Goal: Information Seeking & Learning: Learn about a topic

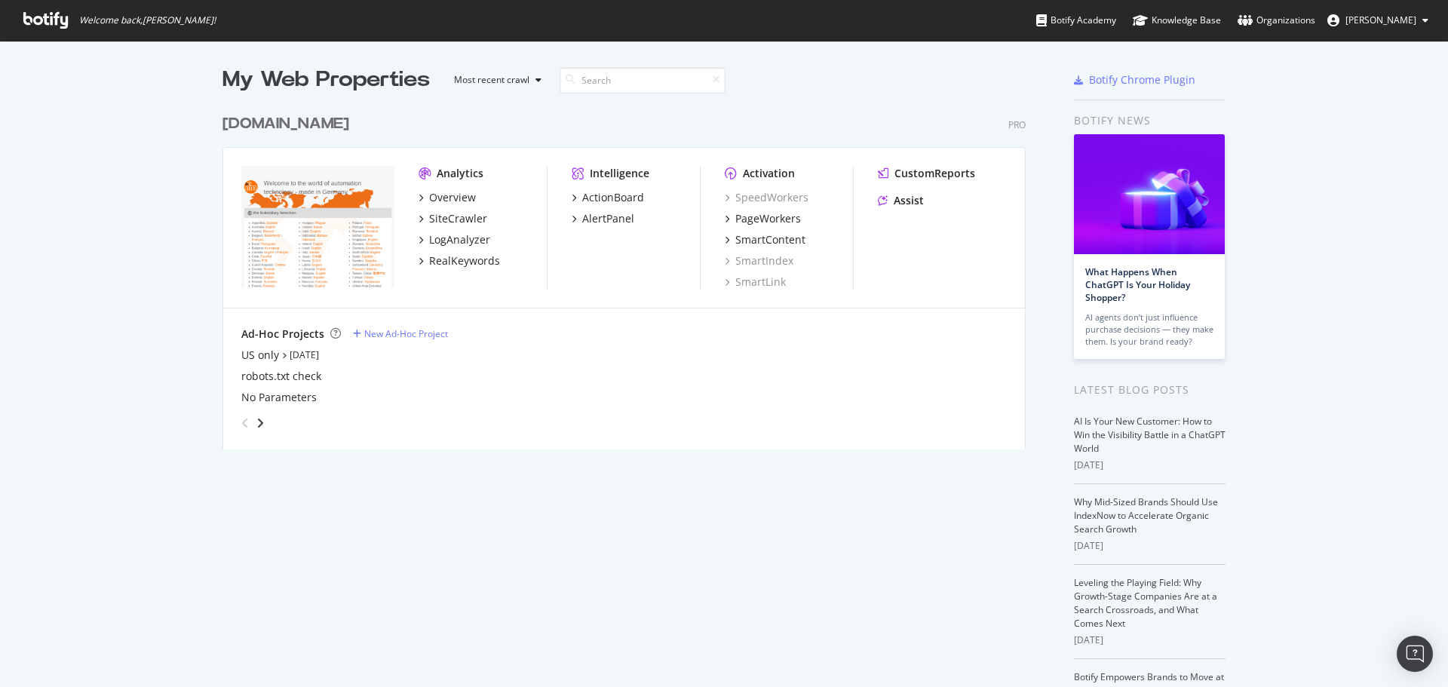
scroll to position [676, 1426]
click at [786, 217] on div "PageWorkers" at bounding box center [769, 218] width 66 height 15
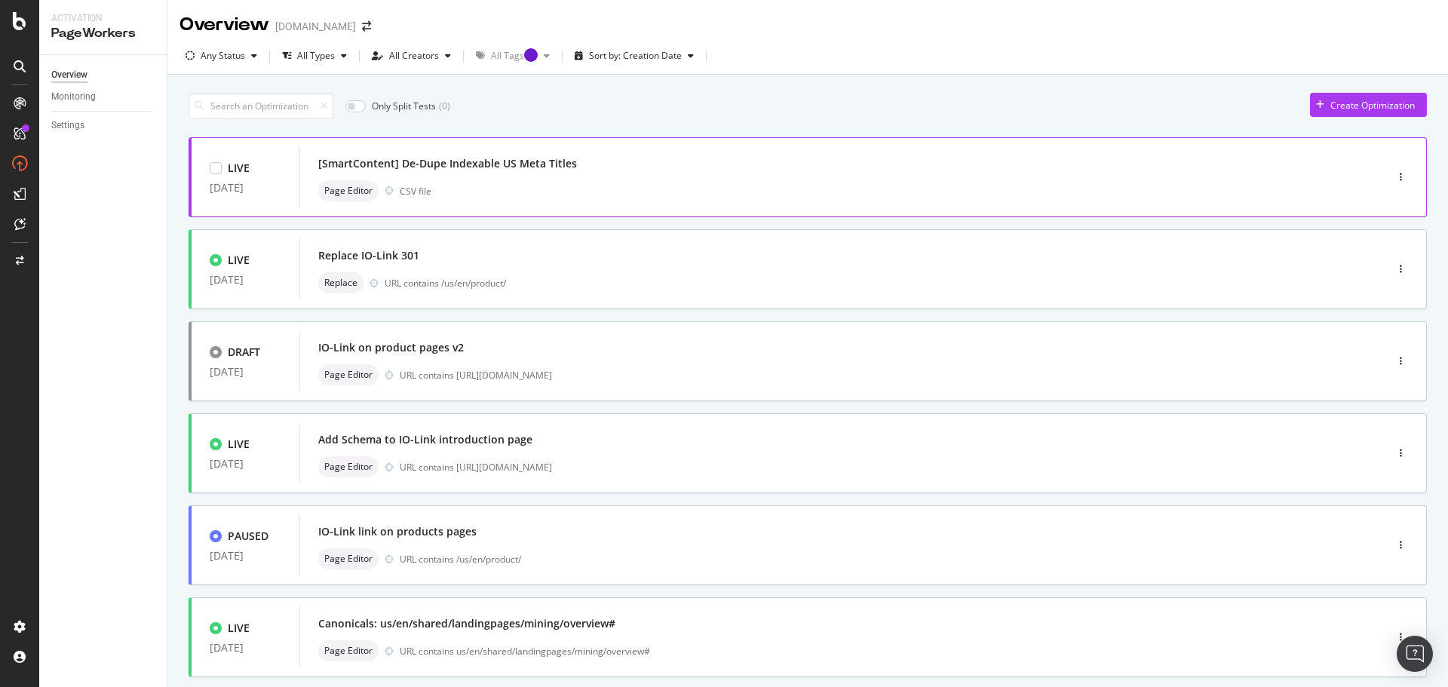
click at [521, 191] on div "Page Editor CSV file" at bounding box center [819, 190] width 1003 height 21
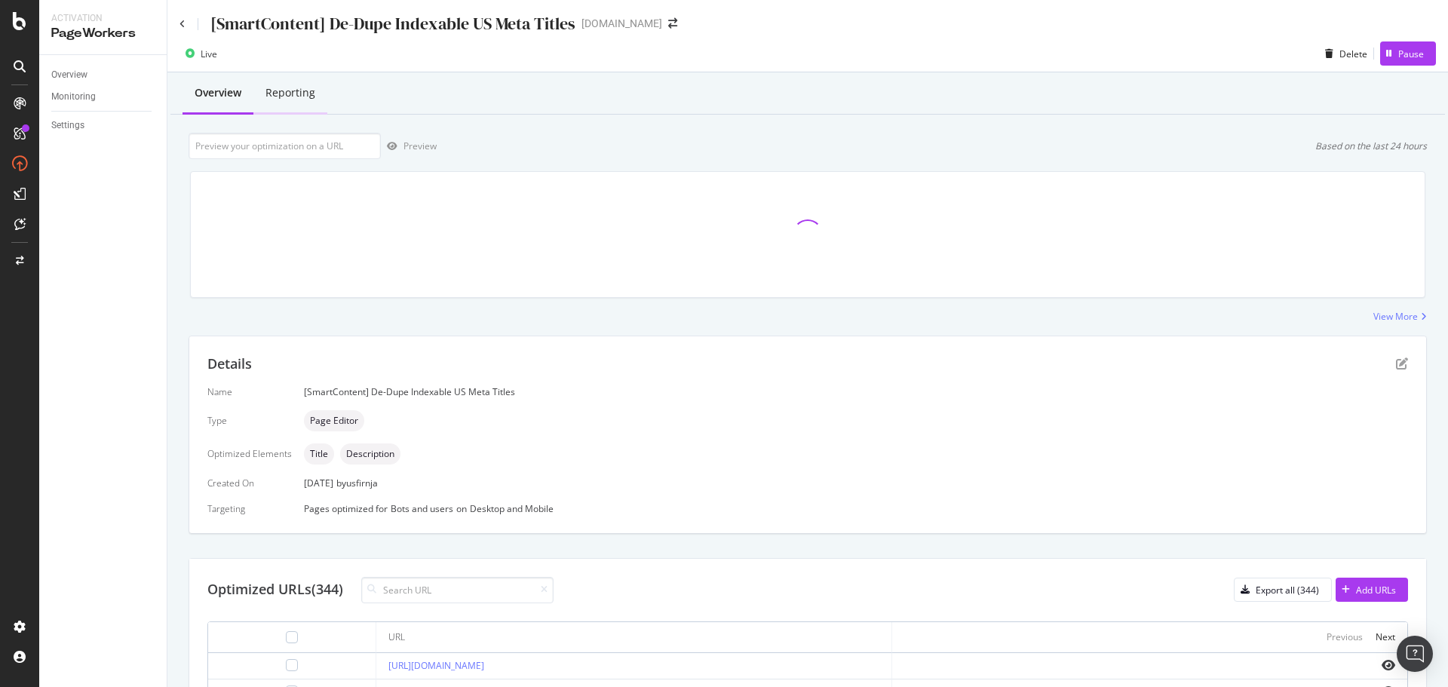
click at [289, 88] on div "Reporting" at bounding box center [291, 92] width 50 height 15
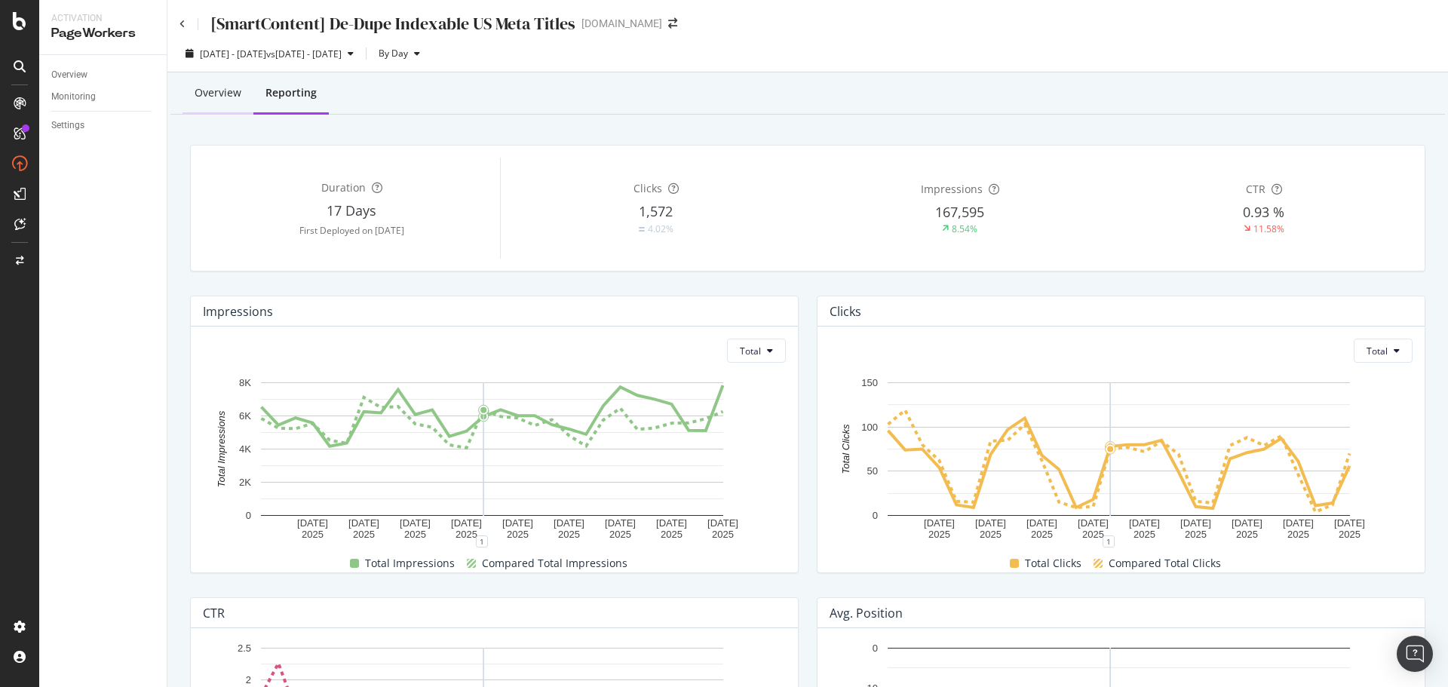
click at [207, 102] on div "Overview" at bounding box center [218, 93] width 71 height 41
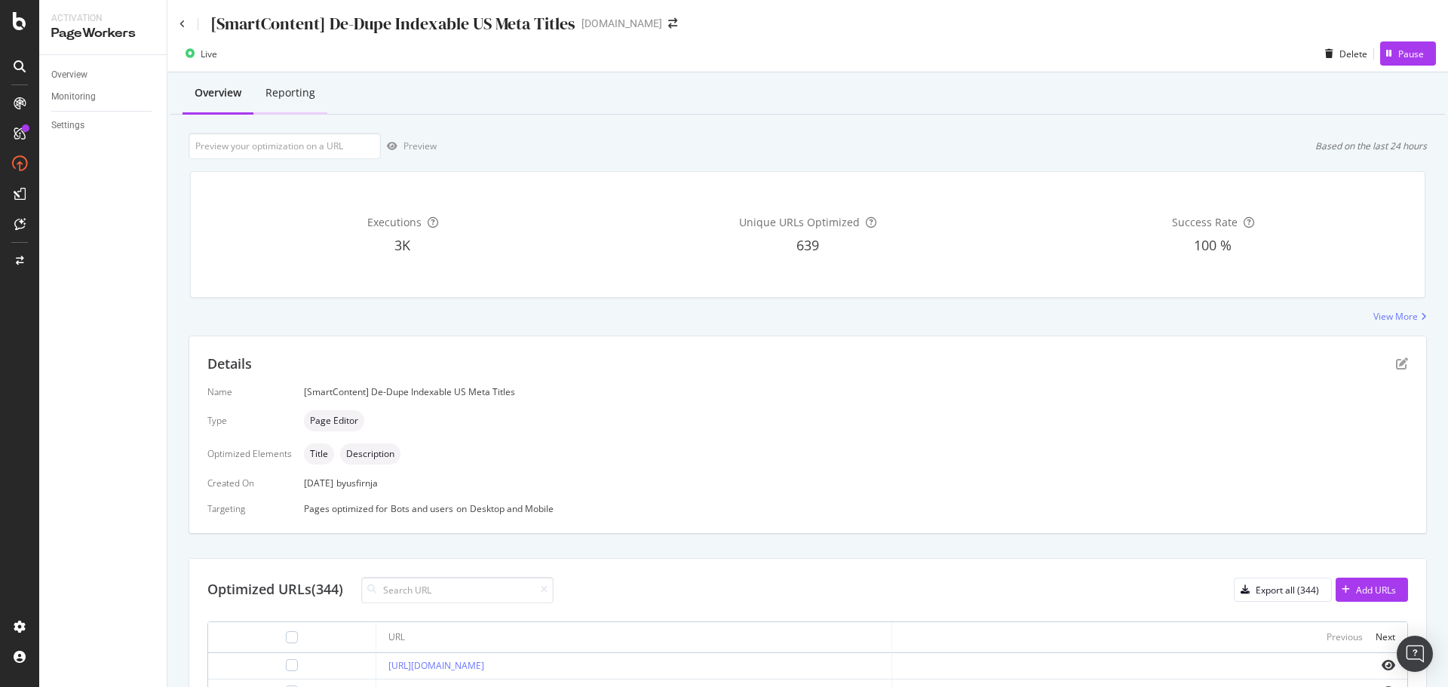
click at [290, 93] on div "Reporting" at bounding box center [291, 92] width 50 height 15
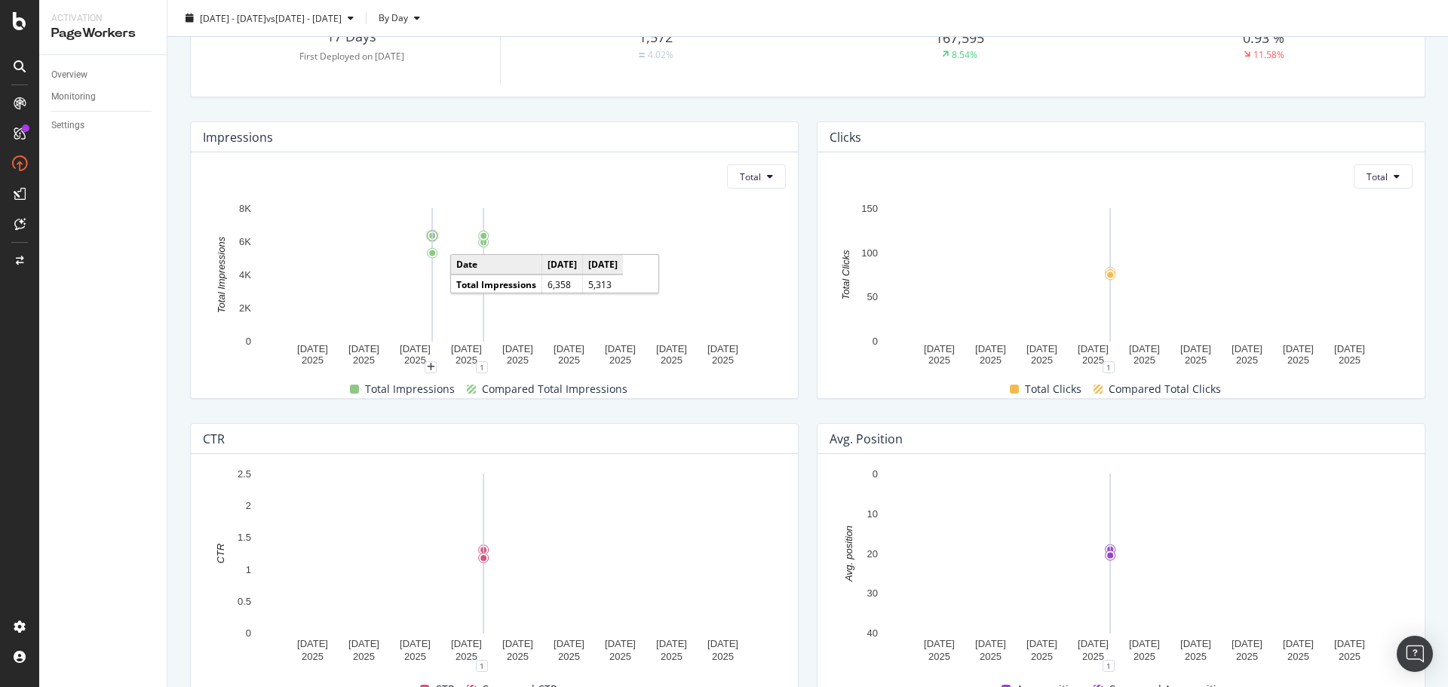
scroll to position [151, 0]
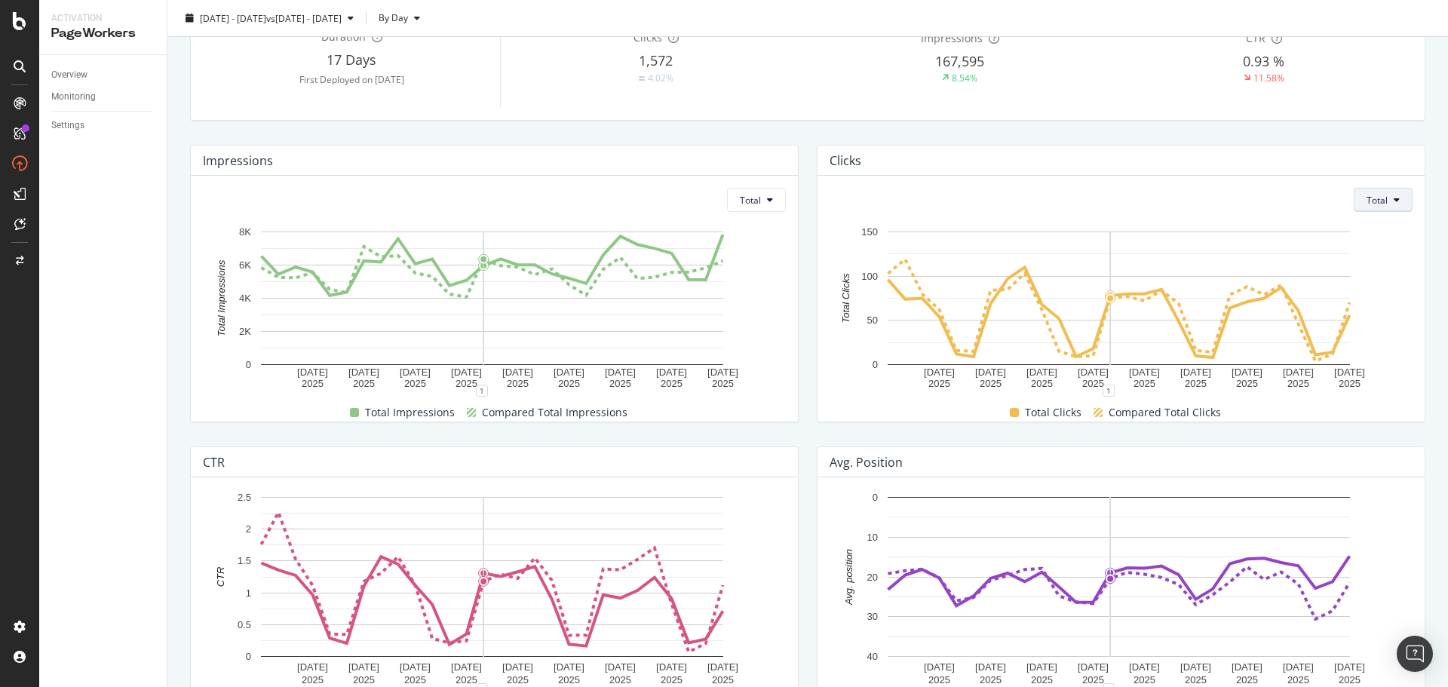
click at [1368, 196] on span "Total" at bounding box center [1377, 200] width 21 height 13
click at [1371, 256] on span "Average" at bounding box center [1373, 258] width 35 height 14
click at [1373, 196] on span "Average" at bounding box center [1370, 200] width 35 height 13
click at [1365, 251] on span "Average" at bounding box center [1360, 258] width 35 height 14
click at [767, 195] on icon at bounding box center [770, 199] width 6 height 9
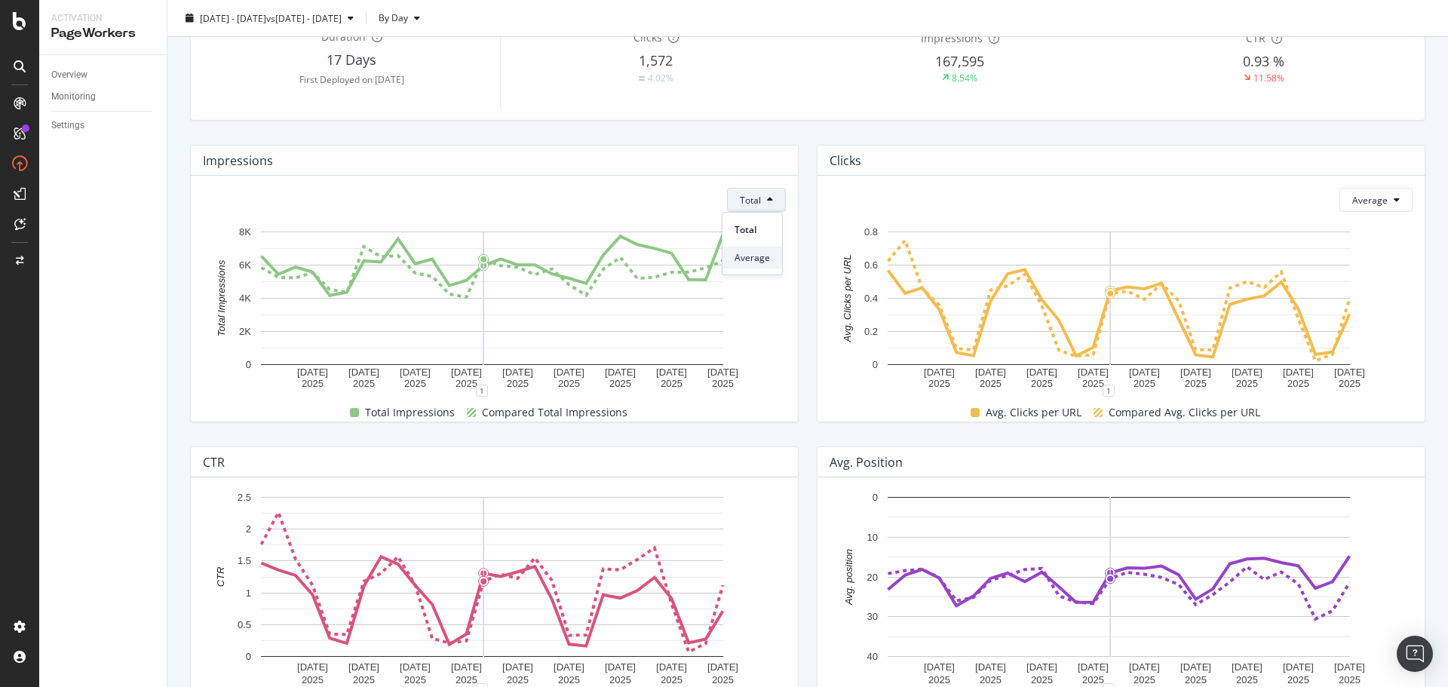
click at [769, 261] on div "Average" at bounding box center [753, 258] width 60 height 22
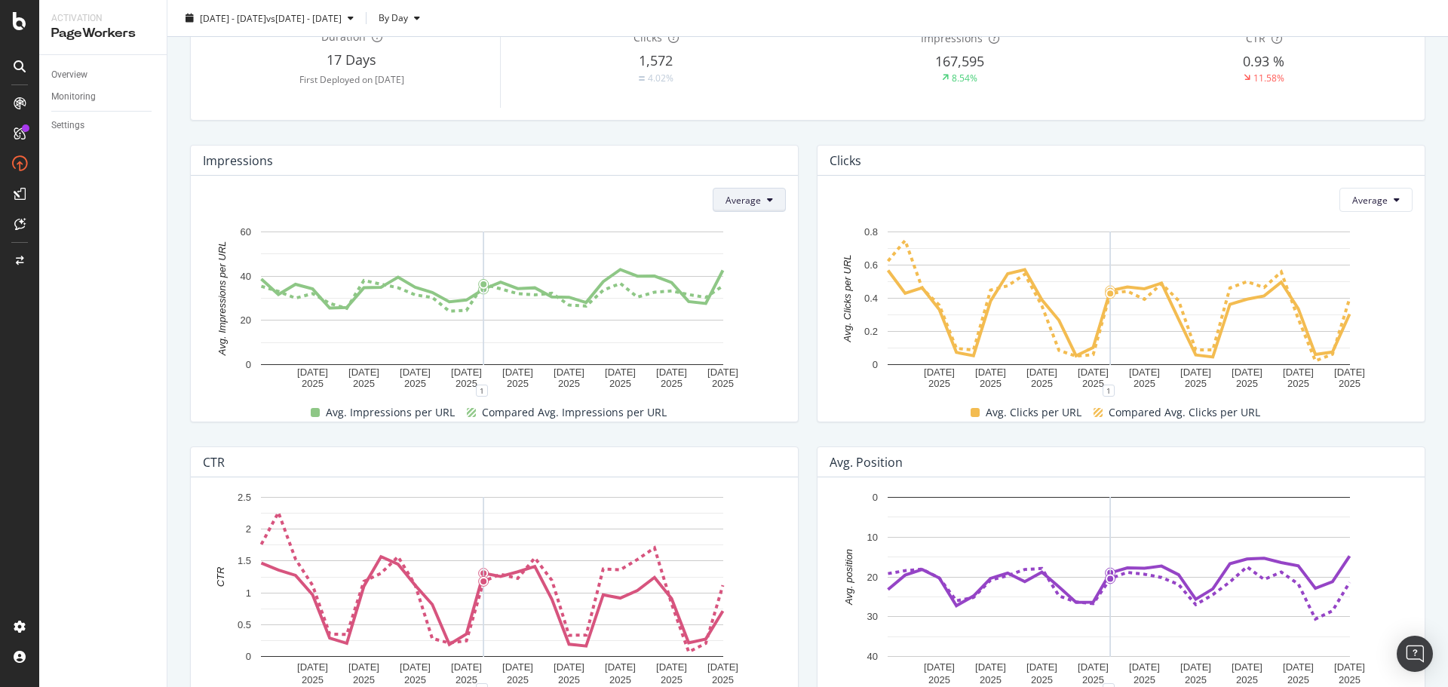
click at [750, 197] on span "Average" at bounding box center [743, 200] width 35 height 13
click at [756, 227] on span "Total" at bounding box center [739, 230] width 35 height 14
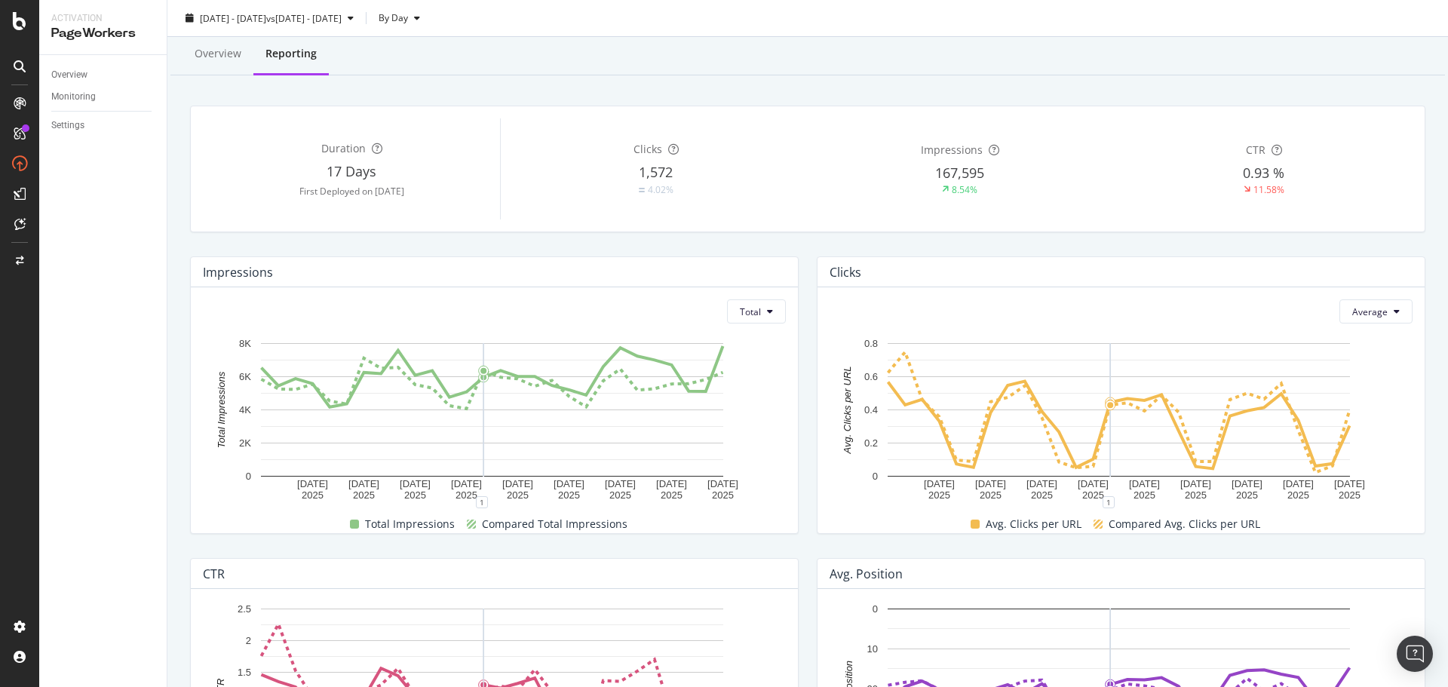
scroll to position [0, 0]
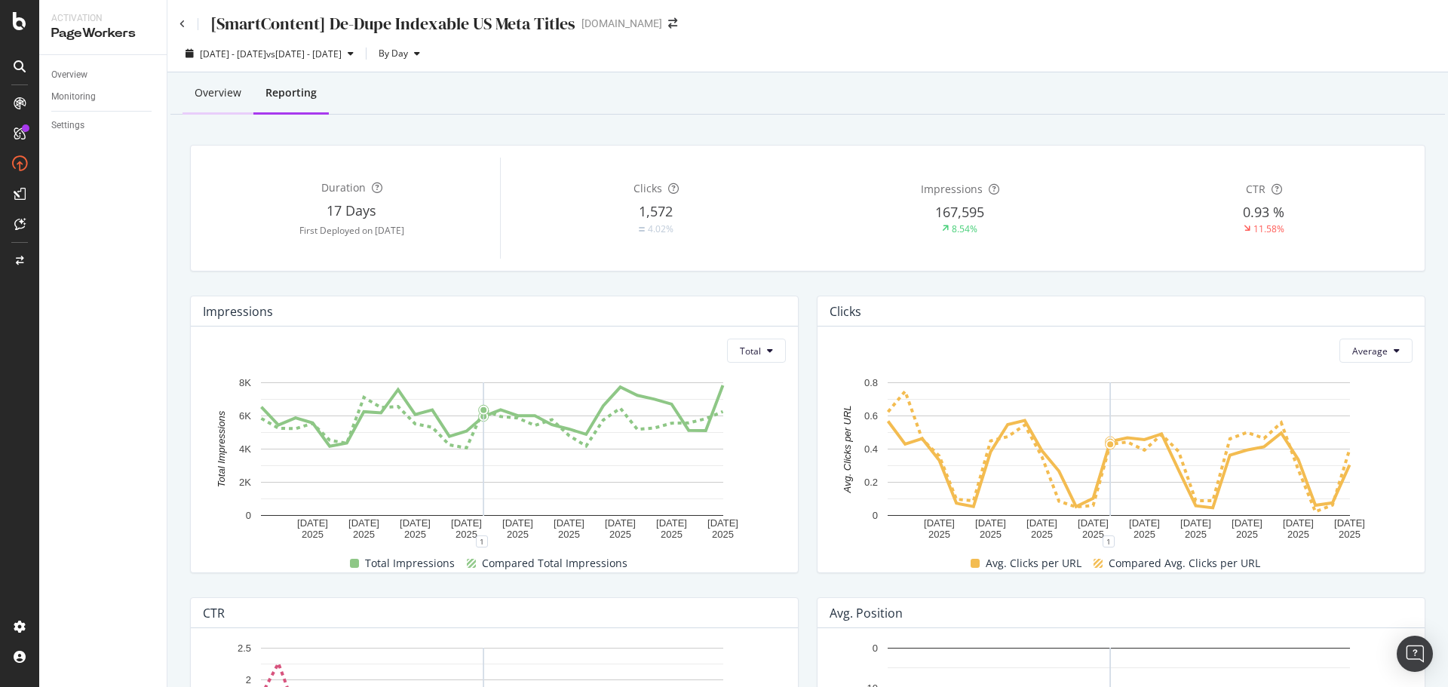
click at [217, 103] on div "Overview" at bounding box center [218, 93] width 71 height 41
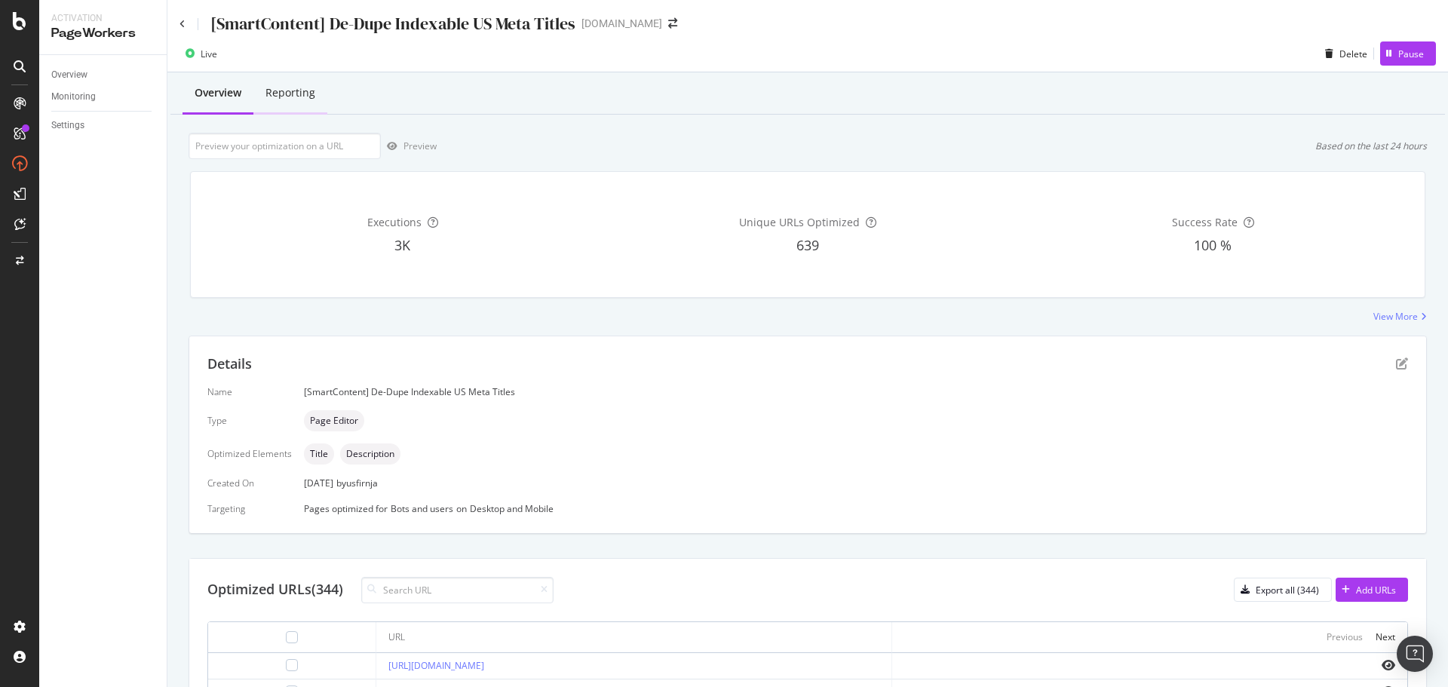
click at [296, 100] on div "Reporting" at bounding box center [291, 92] width 50 height 15
